Goal: Information Seeking & Learning: Learn about a topic

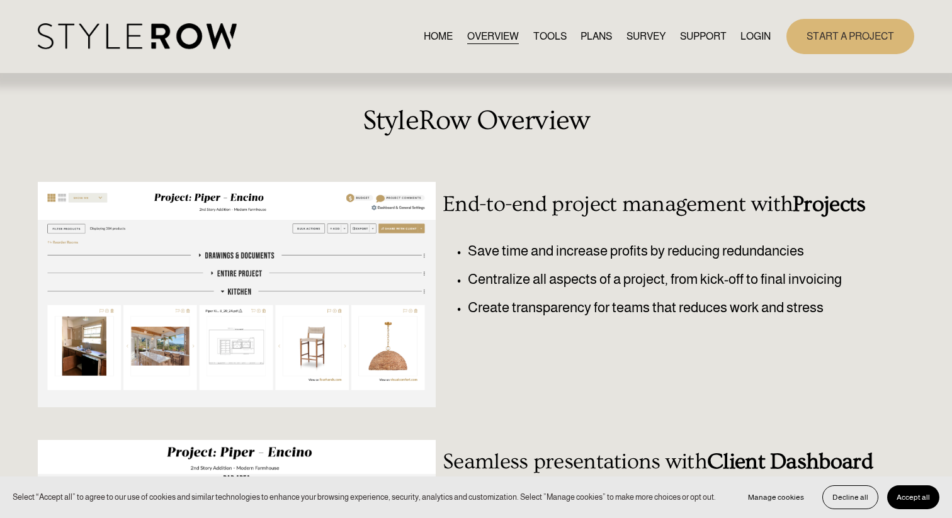
click at [544, 35] on link "TOOLS" at bounding box center [549, 36] width 33 height 17
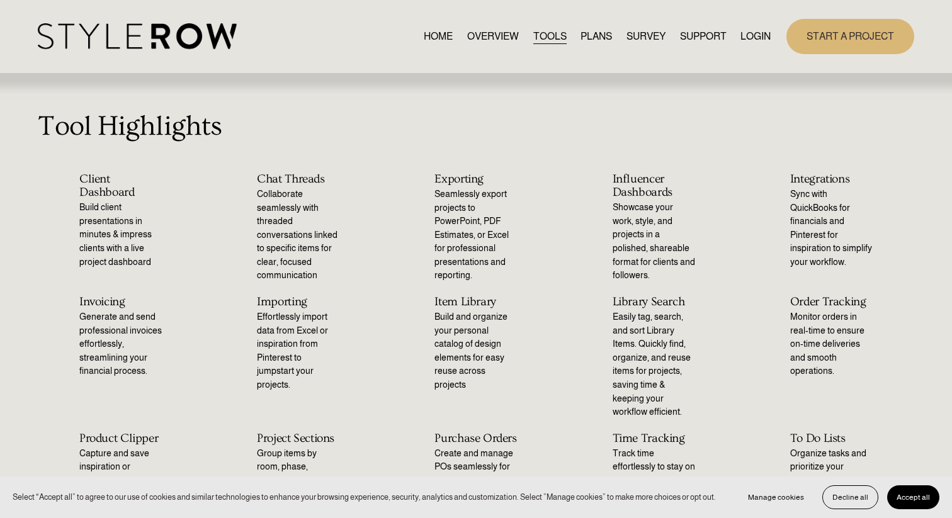
scroll to position [4, 0]
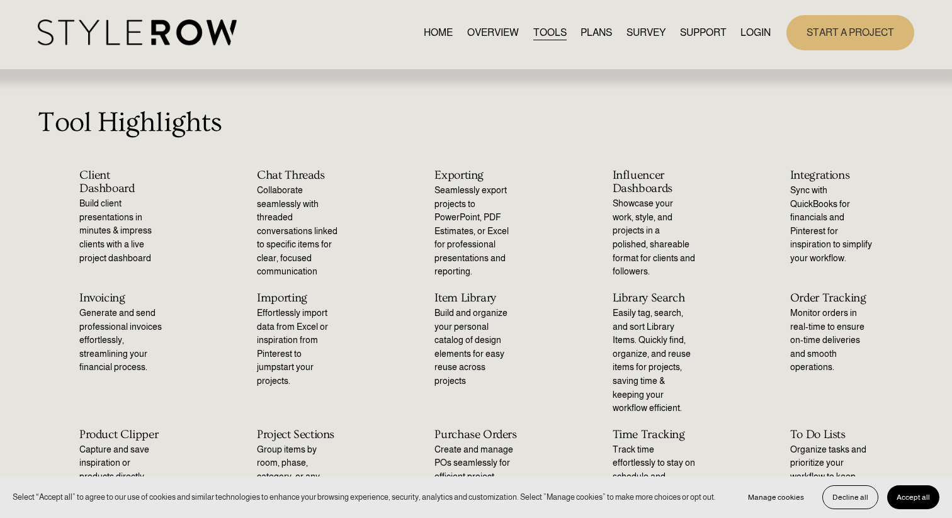
click at [283, 204] on p "Collaborate seamlessly with threaded conversations linked to specific items for…" at bounding box center [298, 231] width 82 height 95
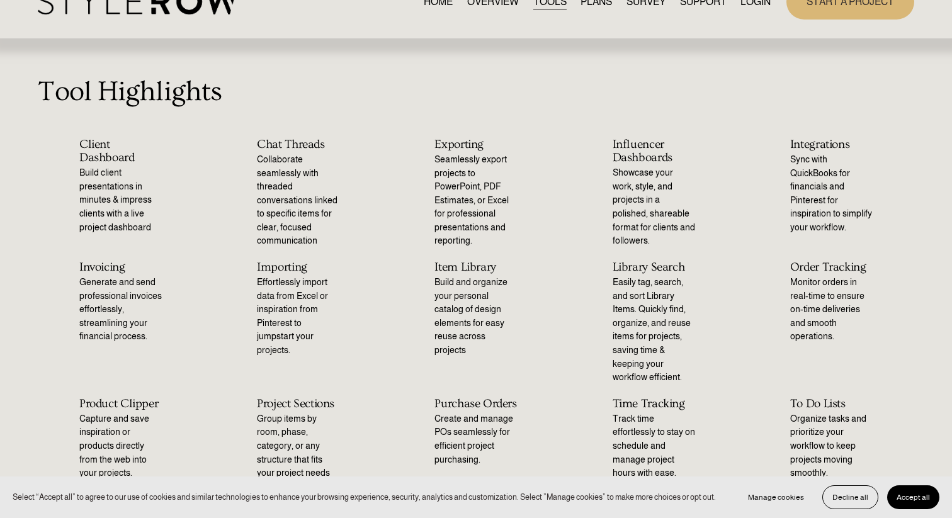
scroll to position [37, 0]
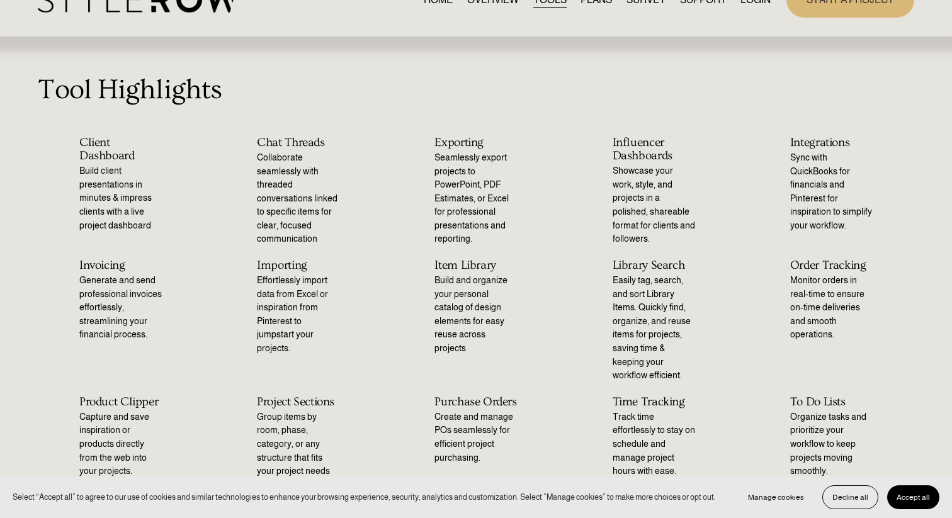
click at [472, 132] on div "Tool Highlights" at bounding box center [476, 102] width 952 height 67
drag, startPoint x: 434, startPoint y: 183, endPoint x: 526, endPoint y: 195, distance: 92.7
click at [526, 195] on div "Exporting Seamlessly export projects to PowerPoint, PDF Estimates, or Excel for…" at bounding box center [475, 191] width 165 height 110
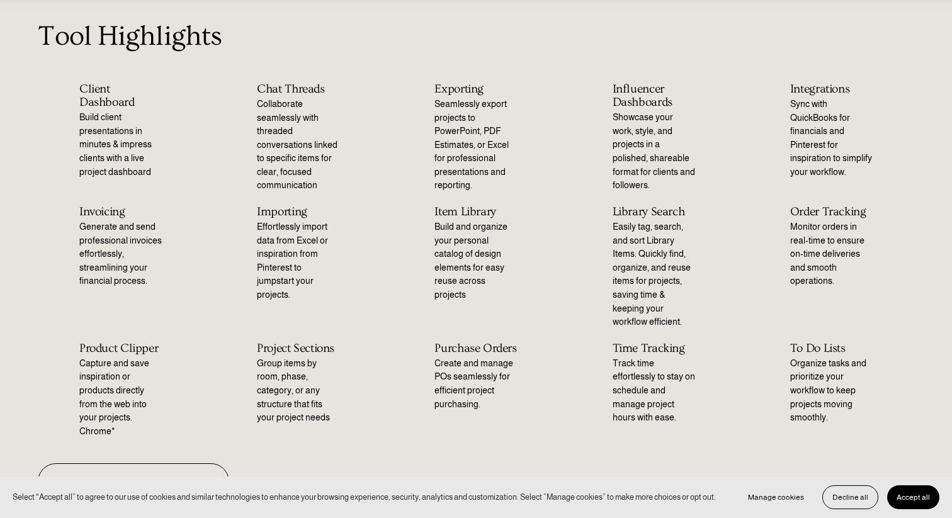
scroll to position [94, 0]
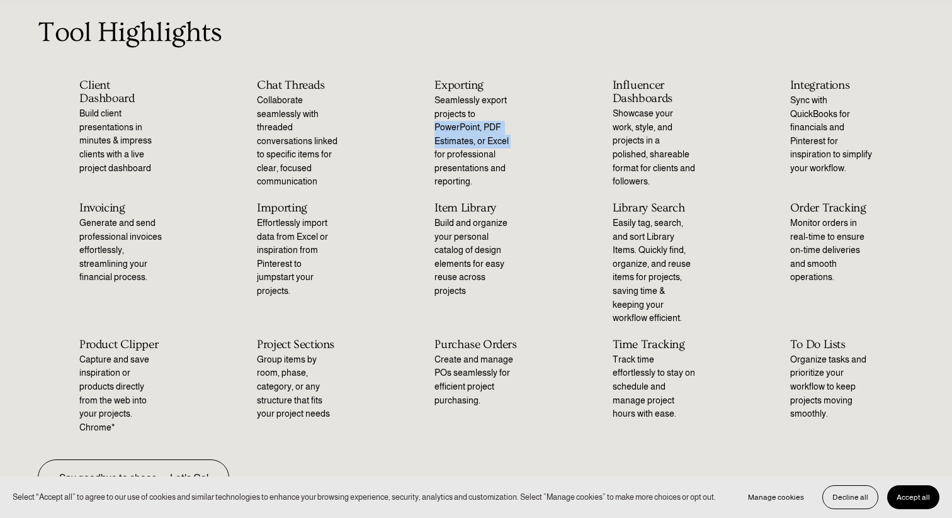
drag, startPoint x: 523, startPoint y: 140, endPoint x: 436, endPoint y: 126, distance: 88.7
click at [436, 126] on div "Exporting Seamlessly export projects to PowerPoint, PDF Estimates, or Excel for…" at bounding box center [475, 134] width 165 height 110
copy p "PowerPoint, PDF Estimates, or Excel"
